Goal: Transaction & Acquisition: Obtain resource

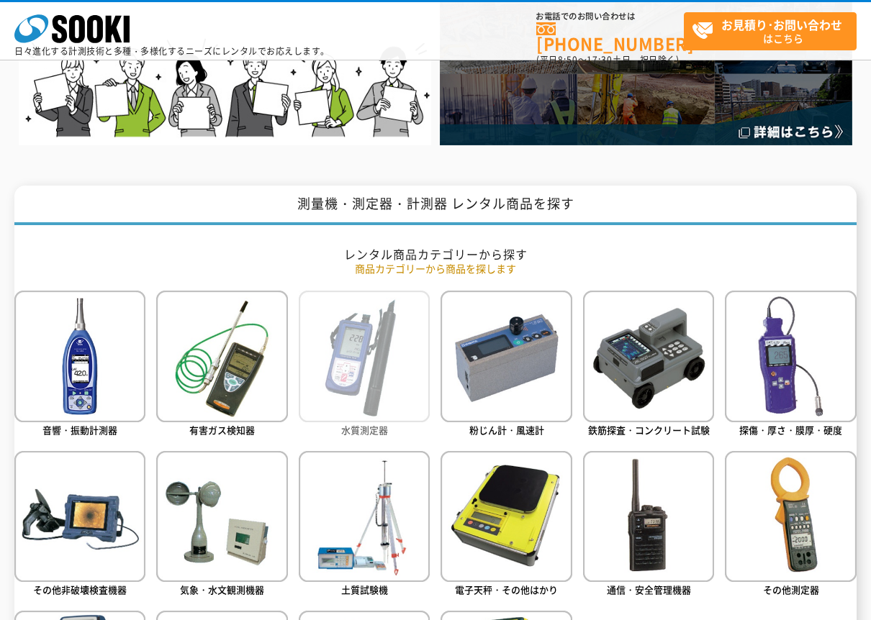
scroll to position [432, 0]
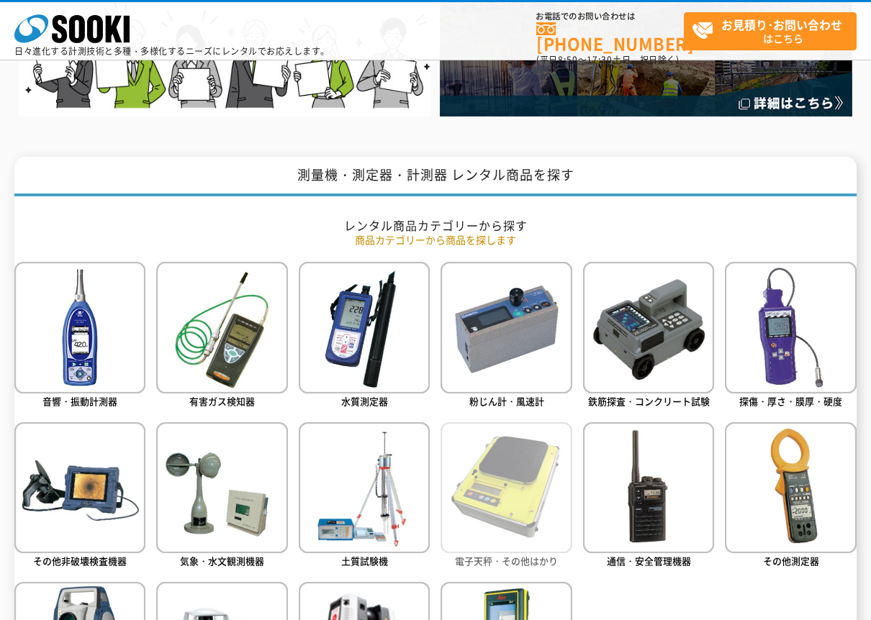
click at [497, 477] on img at bounding box center [506, 488] width 131 height 131
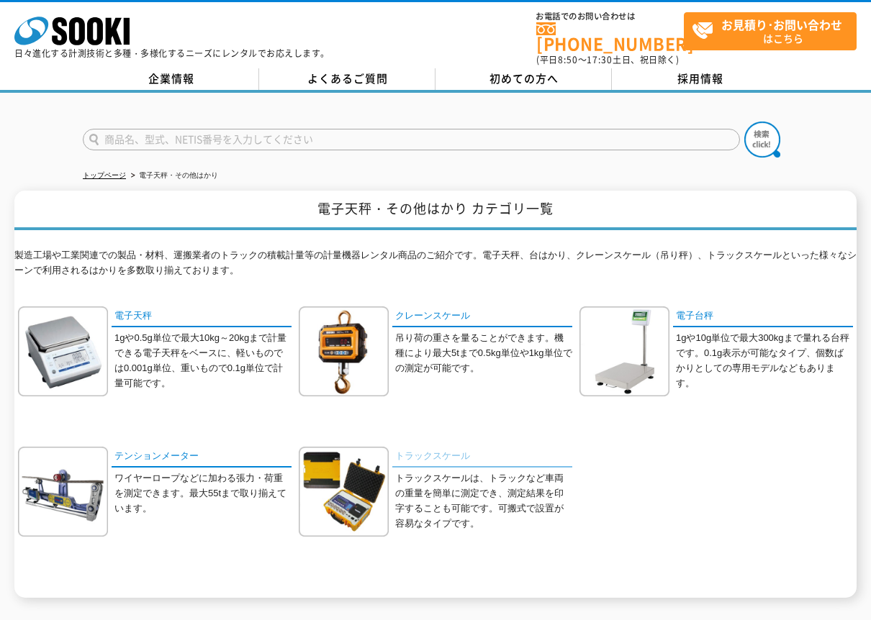
click at [428, 448] on link "トラックスケール" at bounding box center [482, 457] width 180 height 21
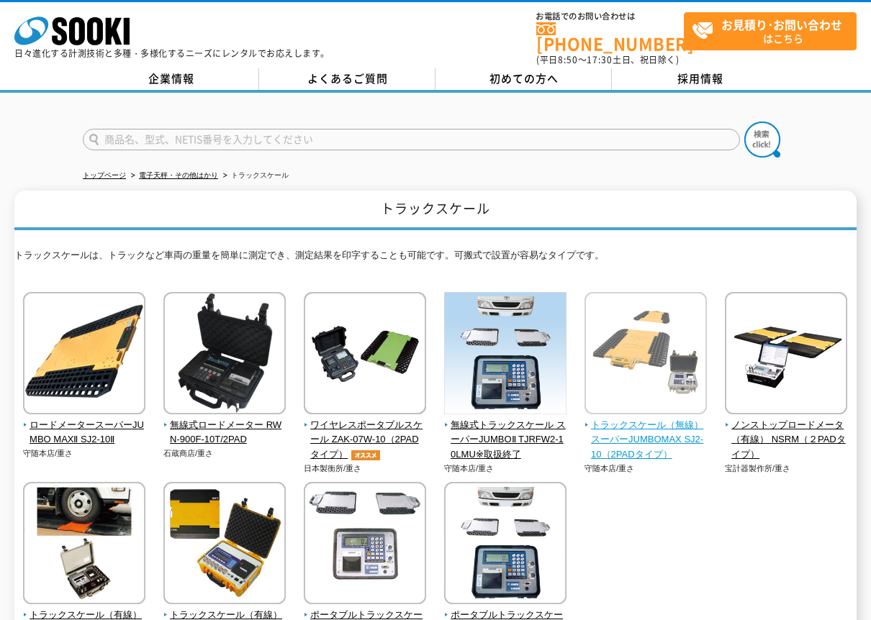
click at [626, 419] on span "トラックスケール（無線） スーパーJUMBOMAX SJ2-10（2PADタイプ）" at bounding box center [645, 440] width 123 height 45
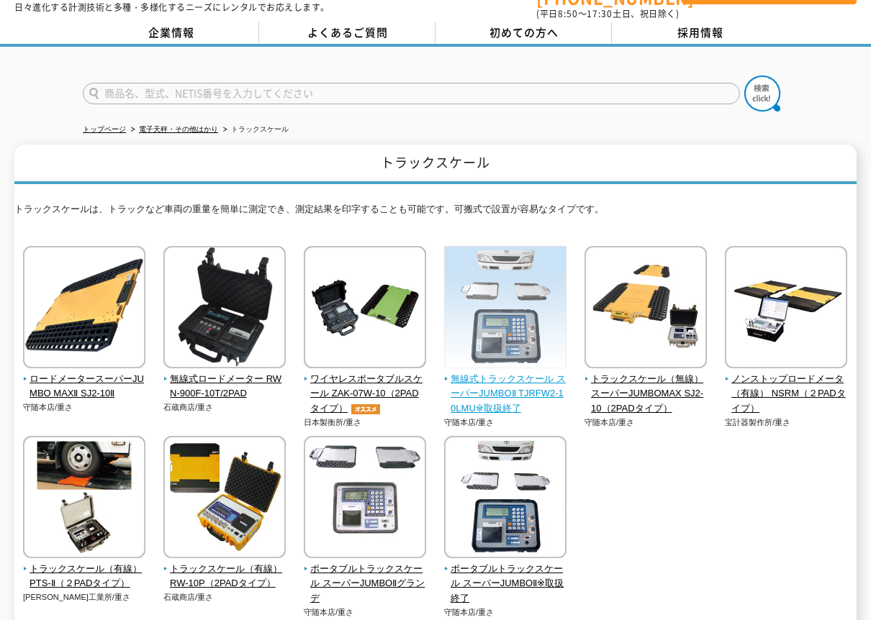
scroll to position [72, 0]
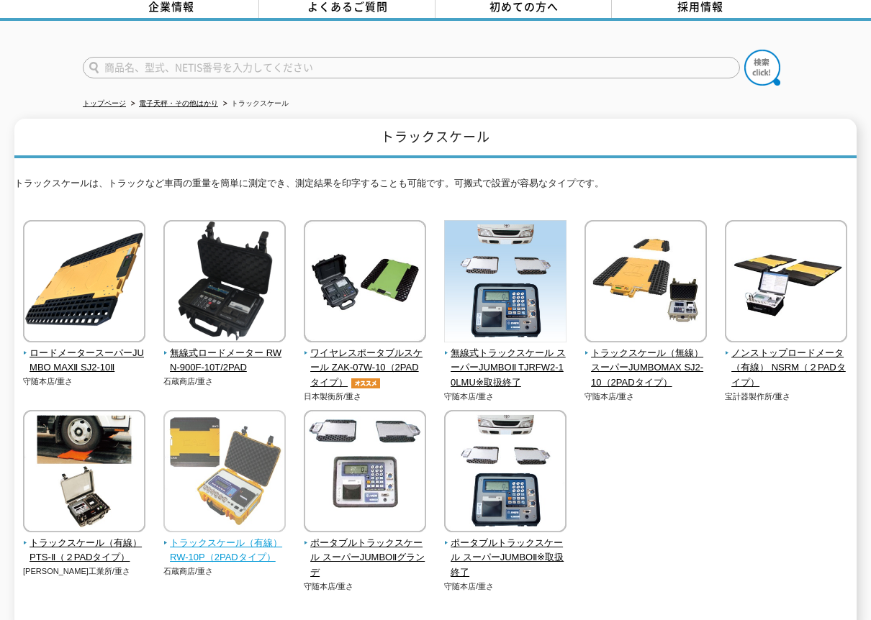
click at [212, 541] on span "トラックスケール（有線） RW-10P（2PADタイプ）" at bounding box center [224, 551] width 123 height 30
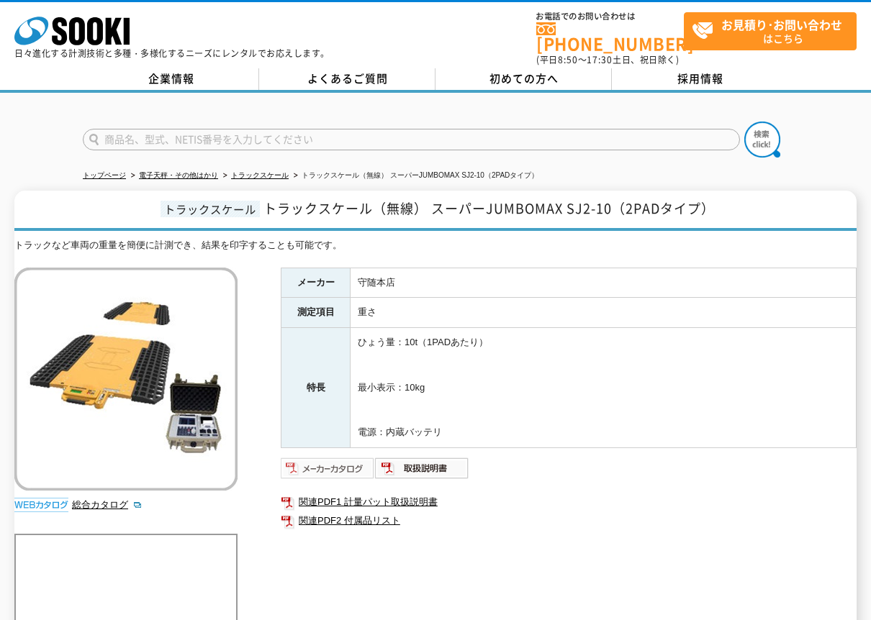
click at [328, 458] on img at bounding box center [328, 468] width 94 height 23
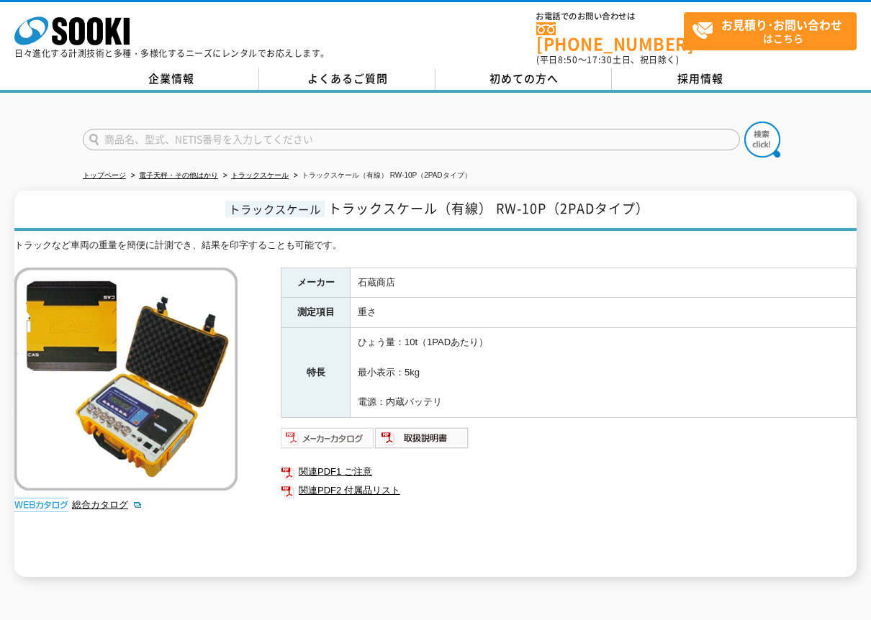
click at [310, 427] on img at bounding box center [328, 438] width 94 height 23
click at [320, 430] on img at bounding box center [328, 438] width 94 height 23
